Goal: Task Accomplishment & Management: Use online tool/utility

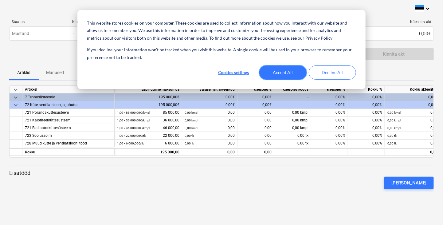
click at [277, 73] on button "Accept All" at bounding box center [282, 72] width 47 height 14
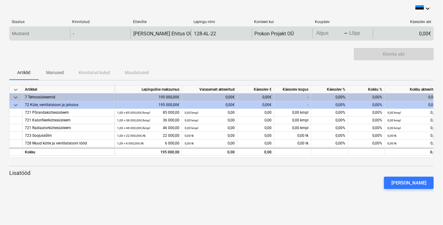
click at [30, 34] on div "Mustand" at bounding box center [40, 34] width 61 height 10
click at [22, 34] on p "Mustand" at bounding box center [20, 33] width 17 height 6
click at [24, 33] on p "Mustand" at bounding box center [20, 33] width 17 height 6
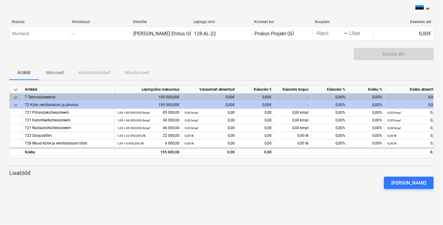
drag, startPoint x: 24, startPoint y: 33, endPoint x: 73, endPoint y: 54, distance: 53.3
click at [73, 54] on div "Kinnita akt" at bounding box center [221, 56] width 425 height 17
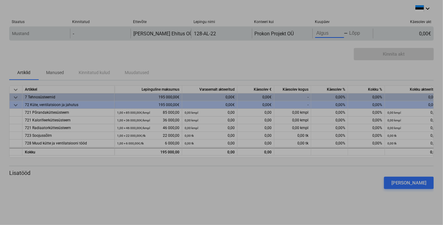
click at [321, 33] on body "This website stores cookies on your computer. These cookies are used to collect…" at bounding box center [221, 112] width 443 height 225
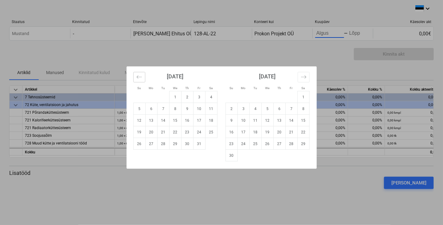
click at [136, 78] on button "Move backward to switch to the previous month." at bounding box center [139, 77] width 12 height 10
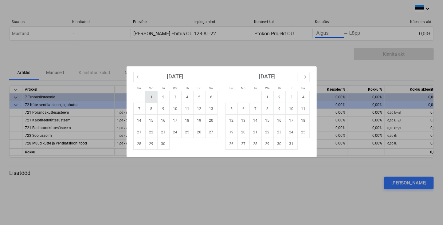
click at [152, 98] on td "1" at bounding box center [151, 97] width 12 height 12
type input "[DATE]"
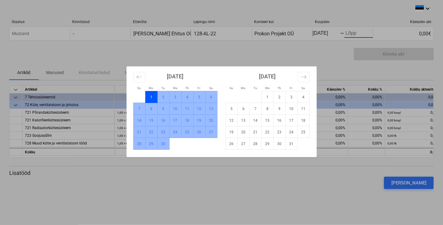
click at [165, 144] on td "30" at bounding box center [163, 144] width 12 height 12
